Goal: Task Accomplishment & Management: Manage account settings

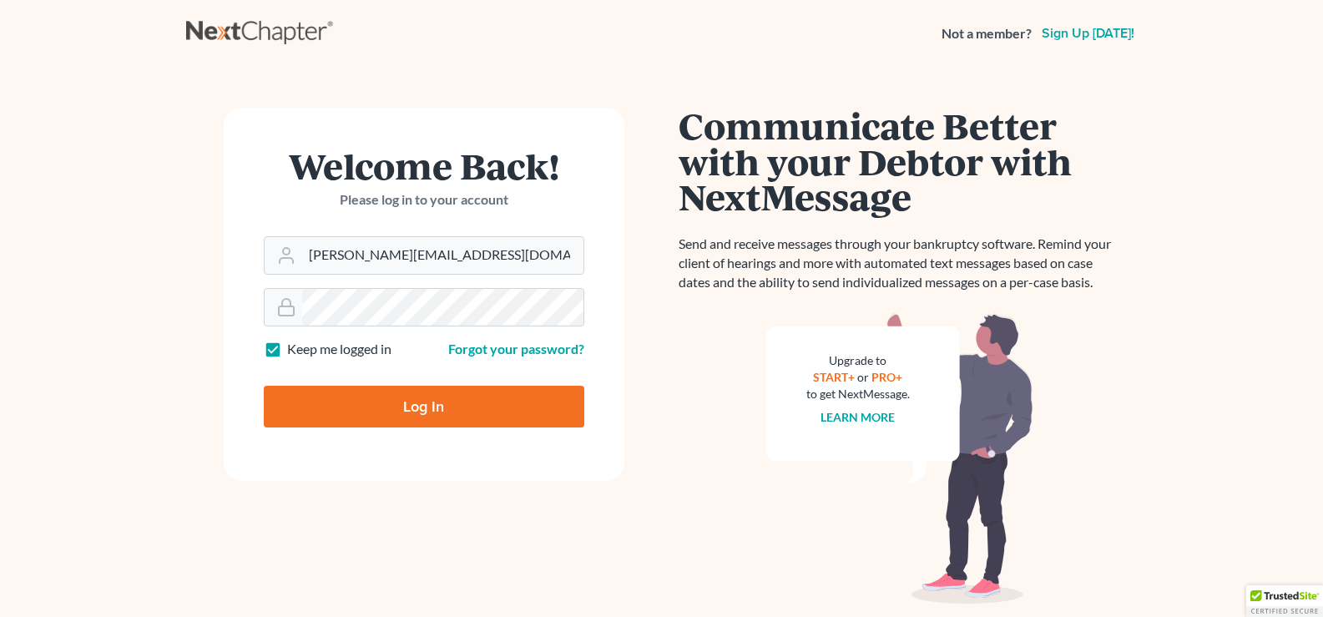
type input "Thinking..."
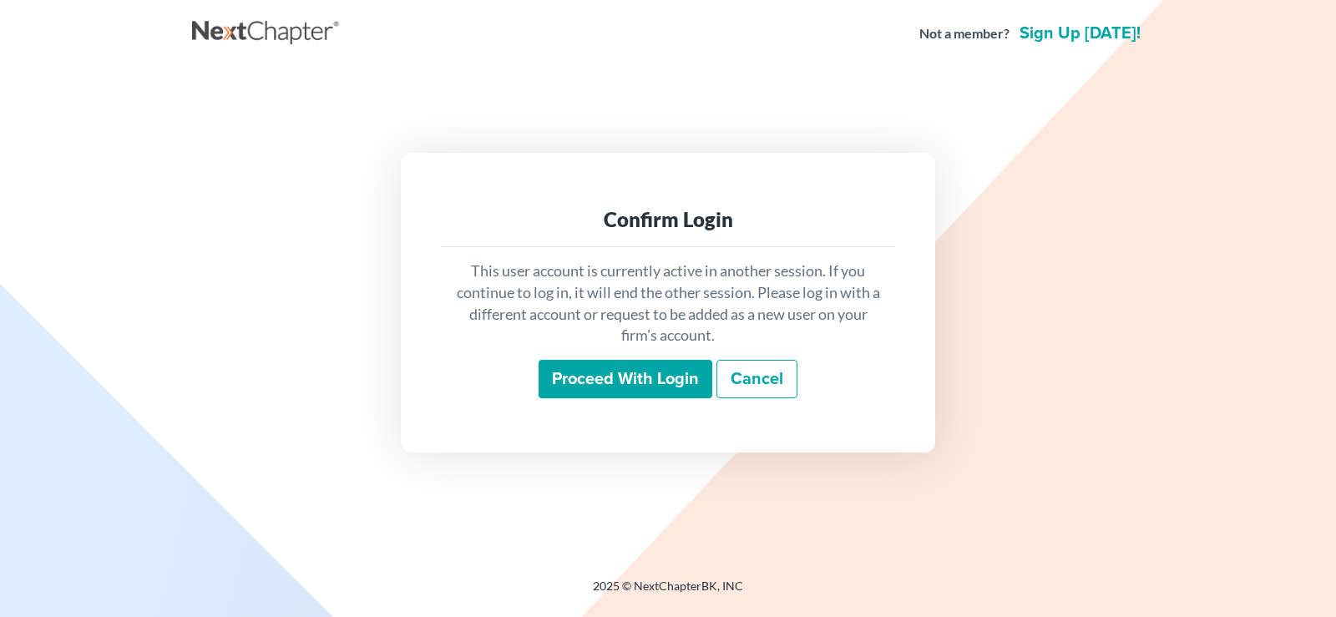
click at [670, 379] on input "Proceed with login" at bounding box center [625, 379] width 174 height 38
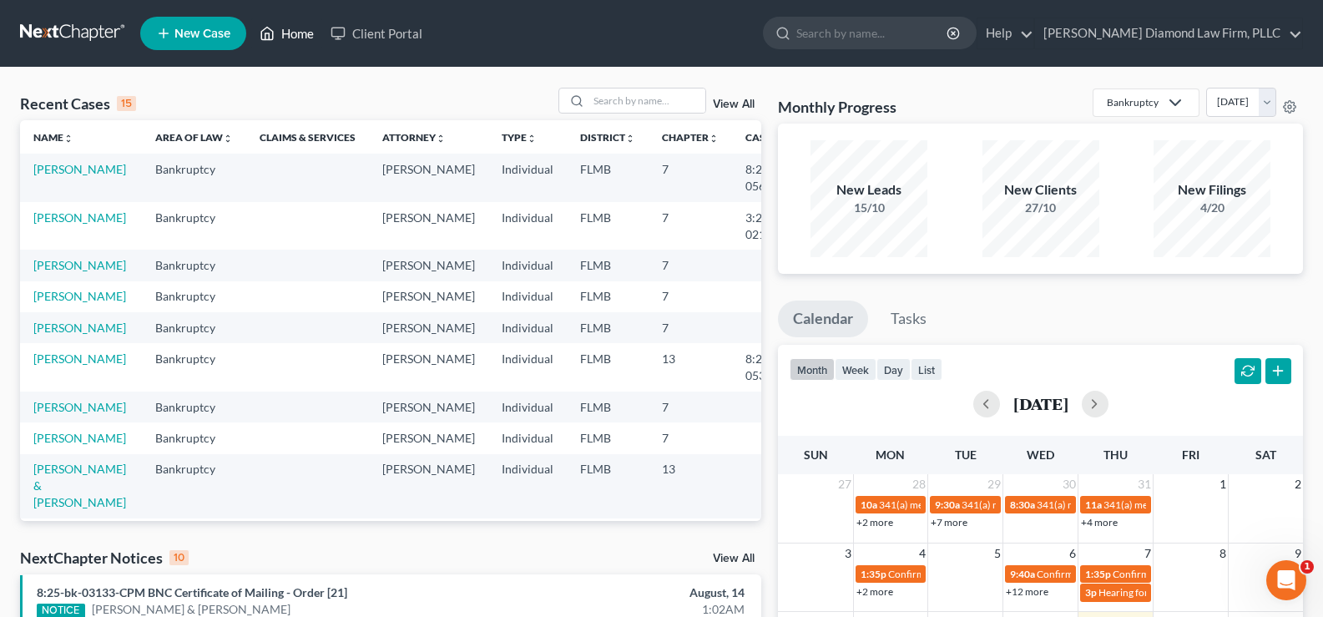
click at [287, 33] on link "Home" at bounding box center [286, 33] width 71 height 30
click at [735, 102] on link "View All" at bounding box center [734, 105] width 42 height 12
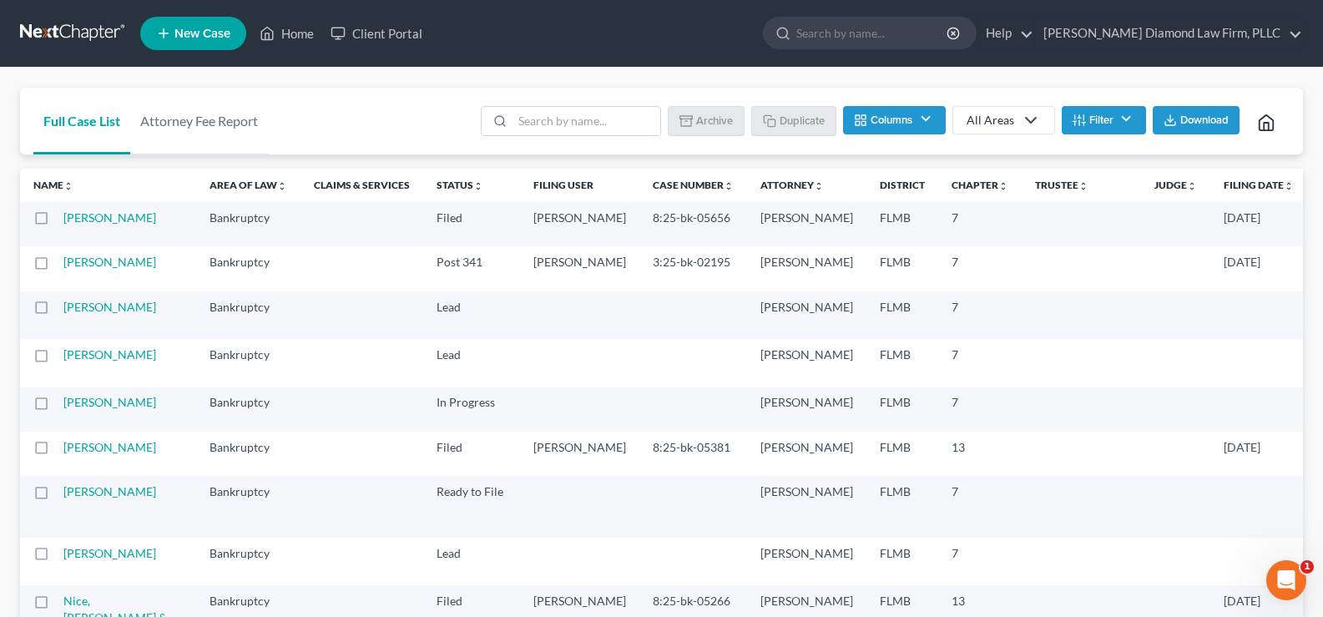
click at [1123, 117] on button "Filter" at bounding box center [1104, 120] width 84 height 28
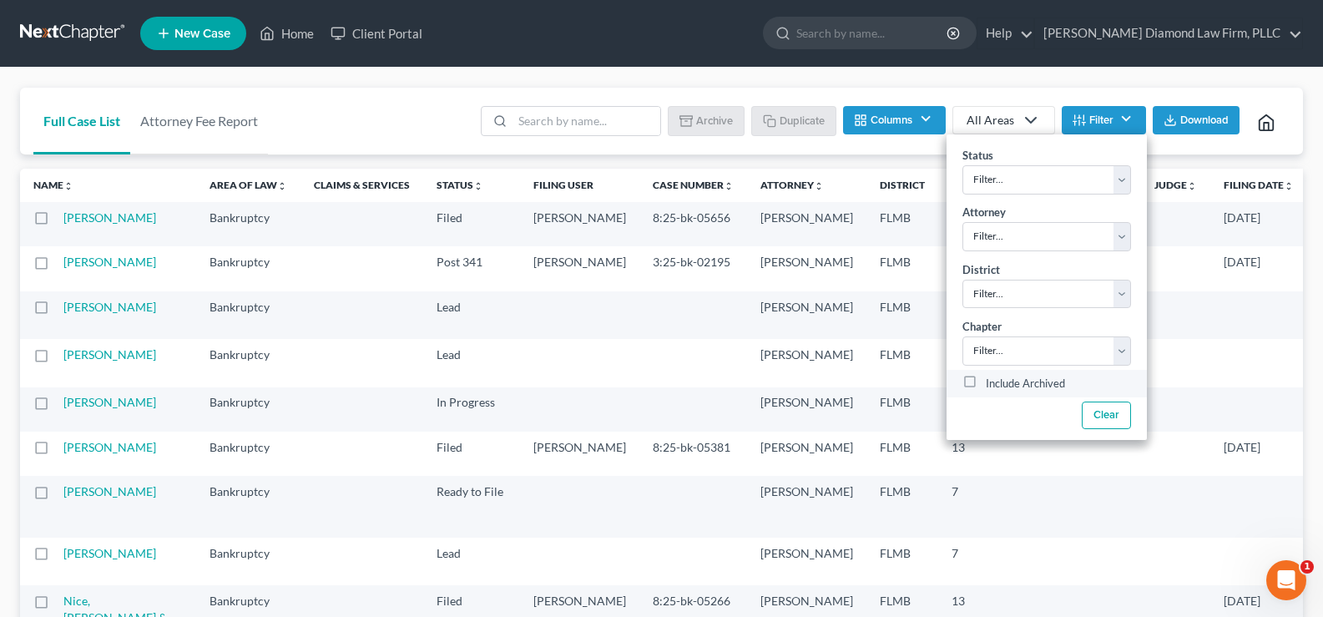
click at [986, 380] on label "Include Archived" at bounding box center [1025, 384] width 79 height 20
click at [993, 380] on input "Include Archived" at bounding box center [998, 379] width 11 height 11
checkbox input "true"
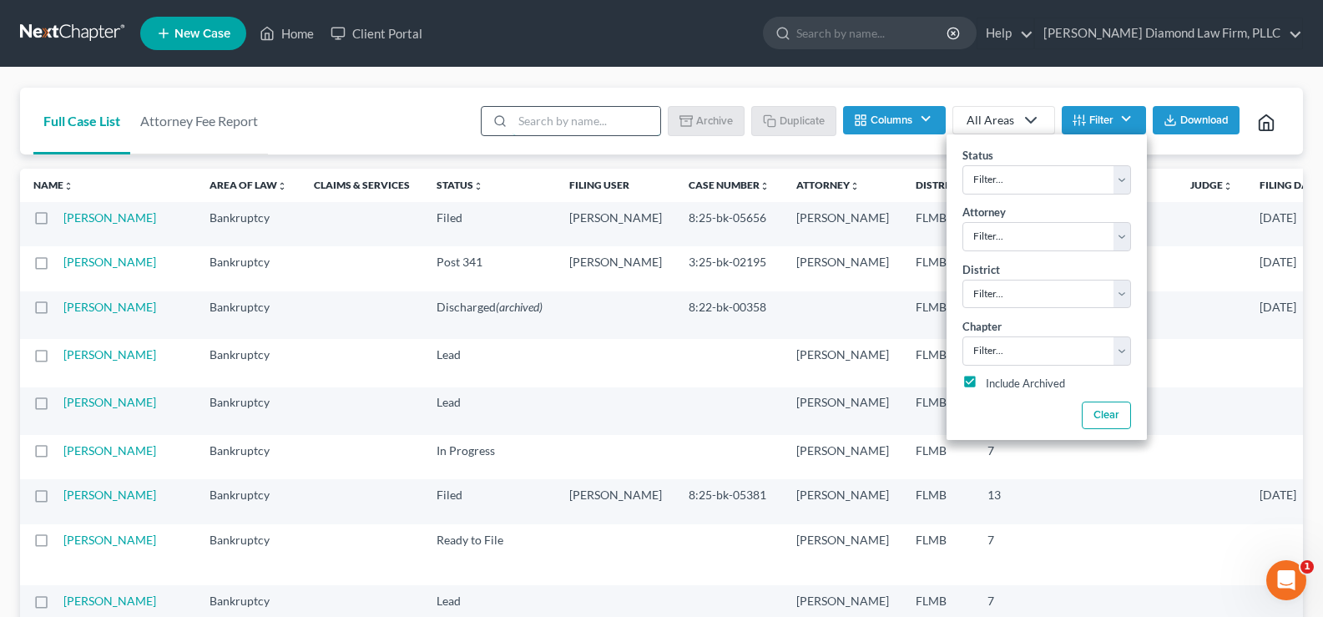
click at [574, 114] on input "search" at bounding box center [587, 121] width 148 height 28
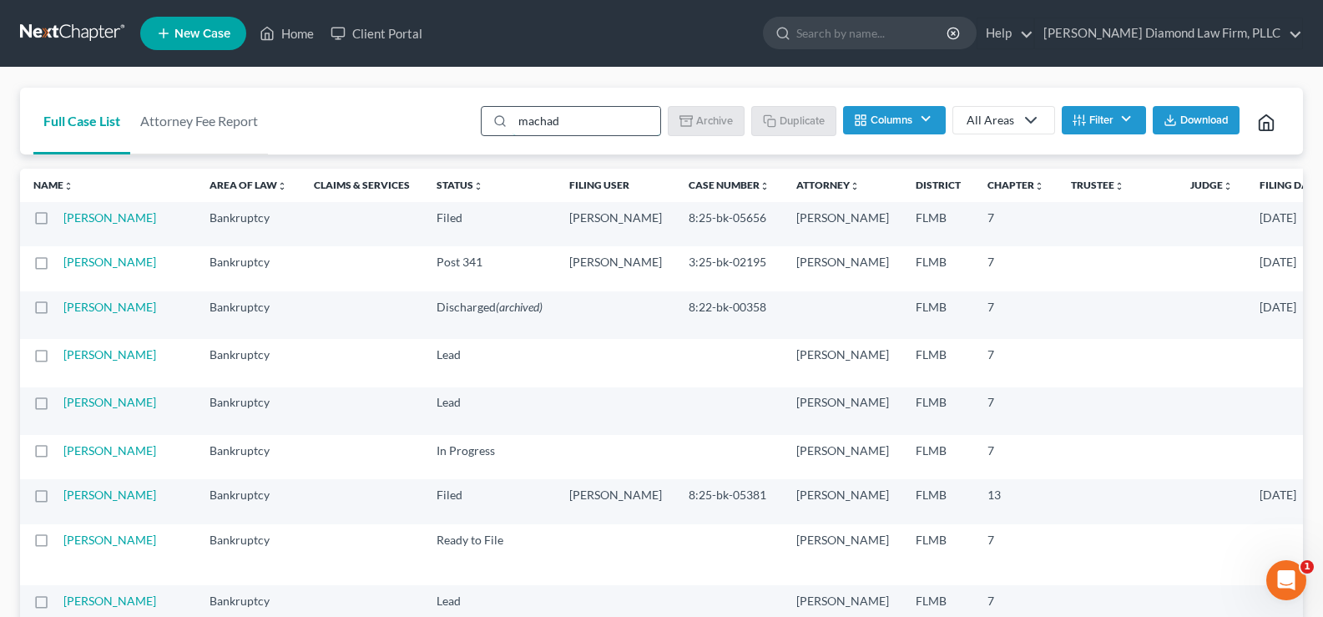
type input "machado"
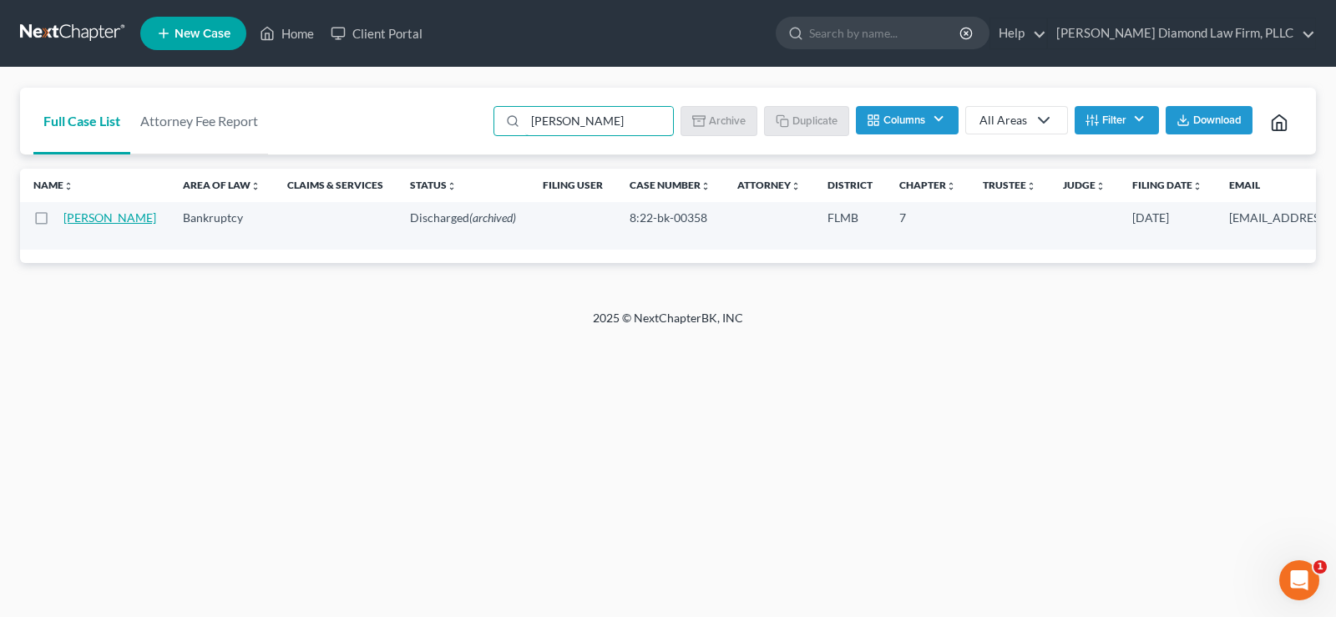
click at [83, 219] on link "Machado, Rafael" at bounding box center [109, 217] width 93 height 14
select select "0"
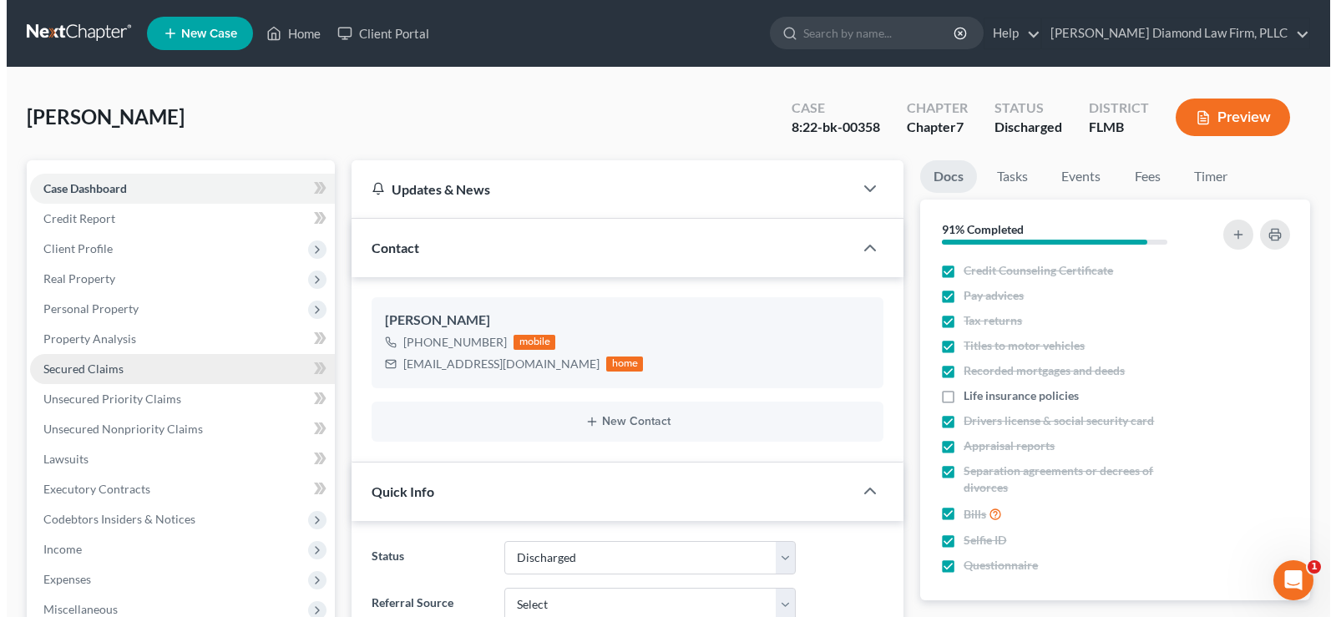
scroll to position [2929, 0]
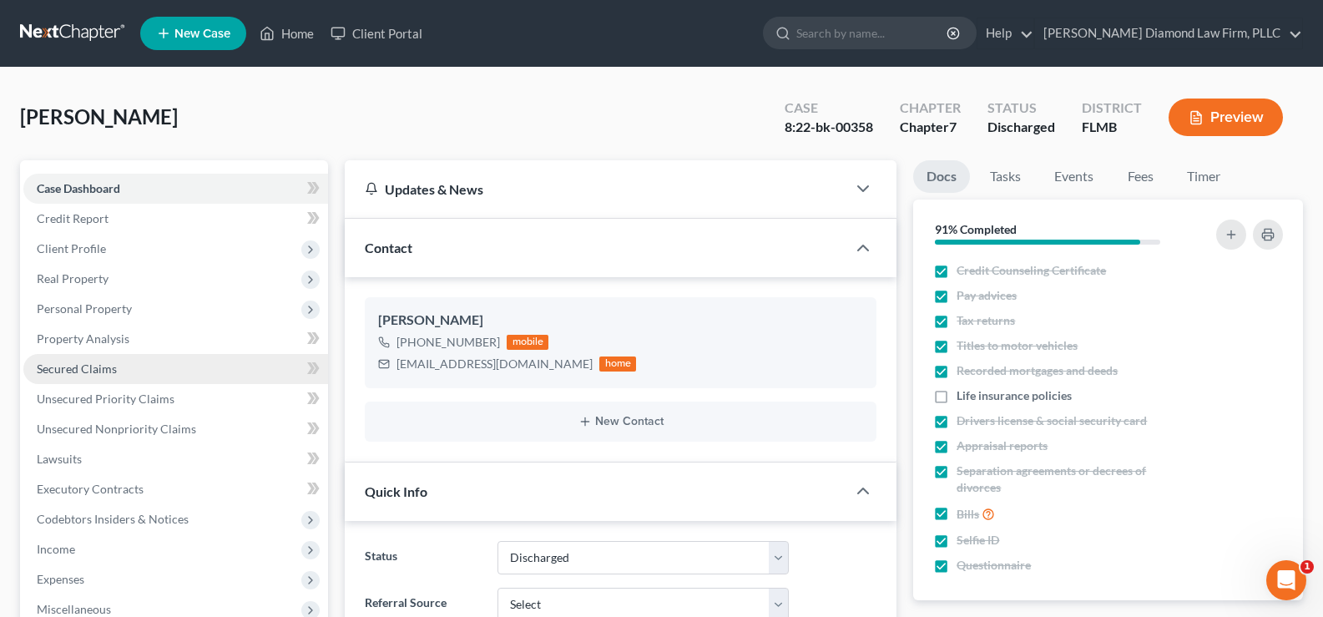
click at [103, 366] on span "Secured Claims" at bounding box center [77, 368] width 80 height 14
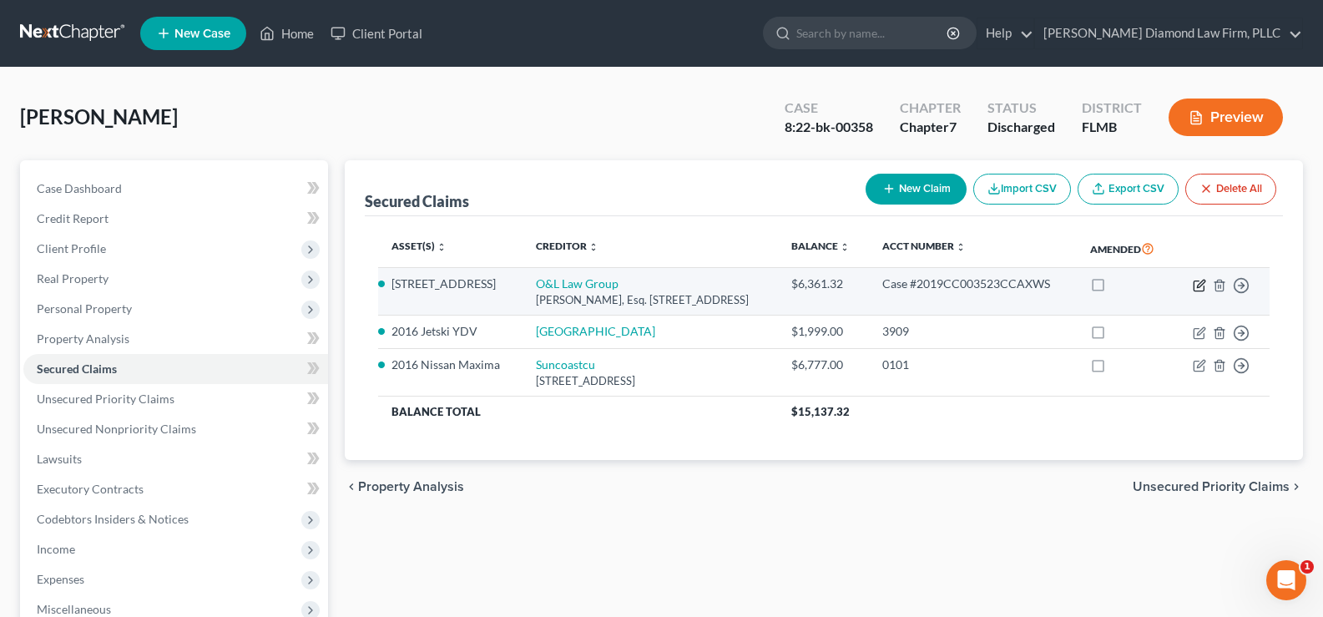
click at [1200, 292] on icon "button" at bounding box center [1199, 285] width 13 height 13
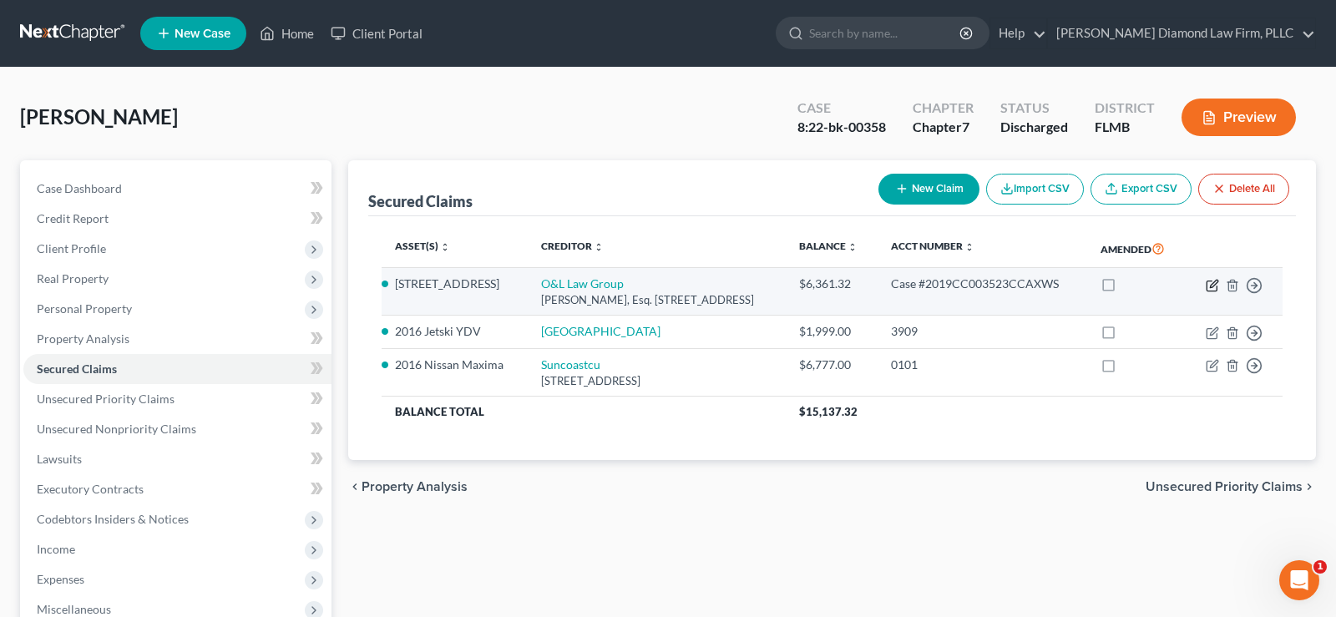
select select "9"
select select "3"
select select "0"
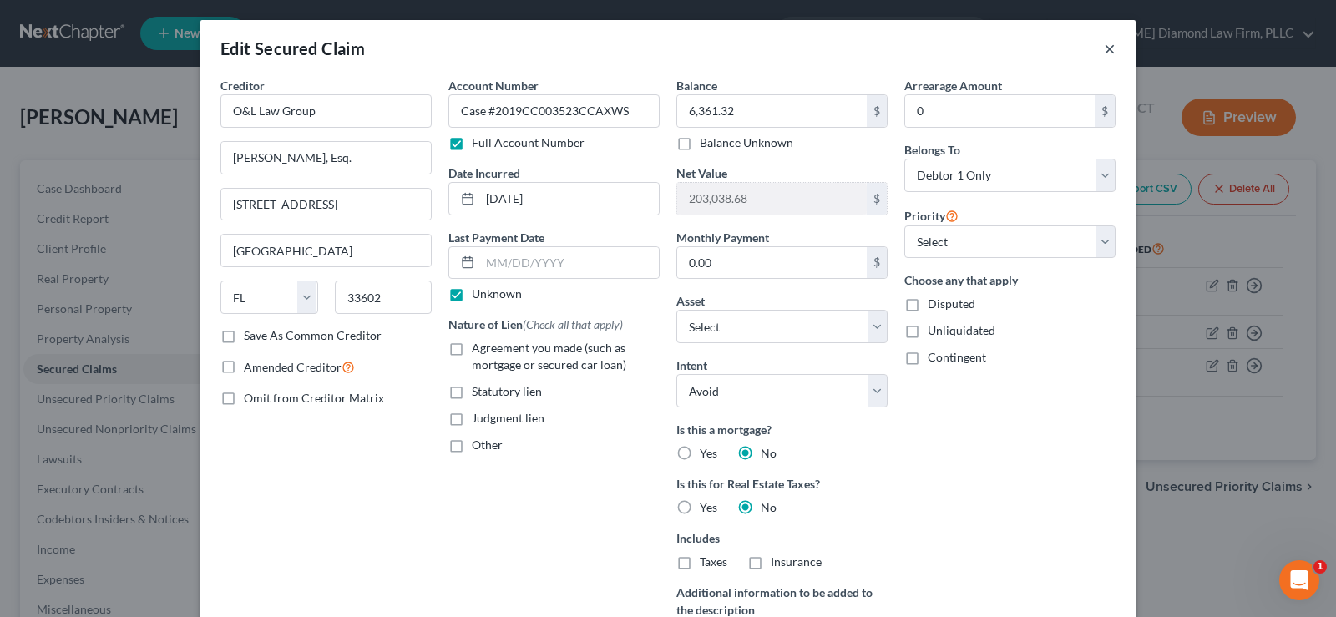
click at [1107, 48] on button "×" at bounding box center [1110, 48] width 12 height 20
